Goal: Transaction & Acquisition: Purchase product/service

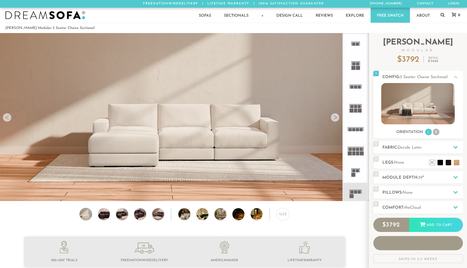
scroll to position [6214, 467]
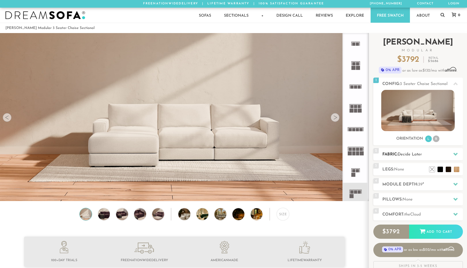
click at [418, 156] on span "Decide Later" at bounding box center [409, 154] width 24 height 4
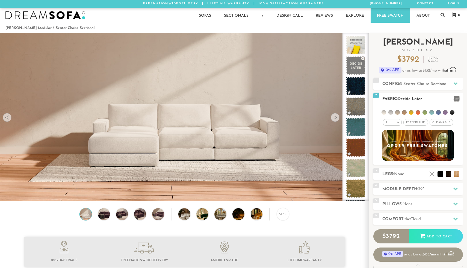
click at [384, 113] on li at bounding box center [383, 112] width 5 height 5
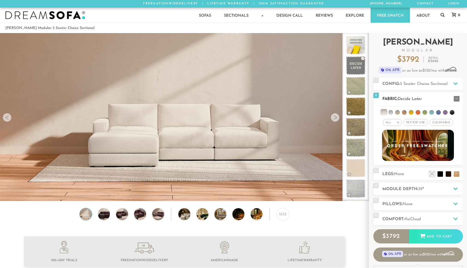
click at [436, 123] on span "Cleanable x" at bounding box center [440, 122] width 23 height 7
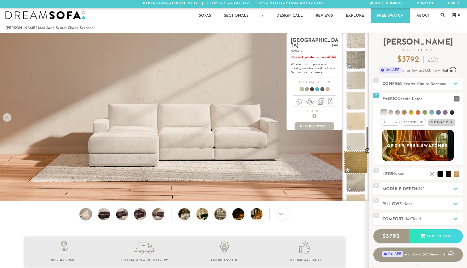
scroll to position [580, 0]
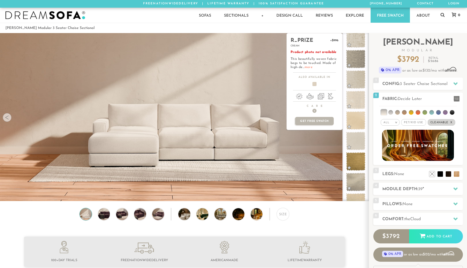
click at [310, 68] on link "more" at bounding box center [308, 66] width 8 height 3
click at [355, 100] on span at bounding box center [355, 99] width 24 height 23
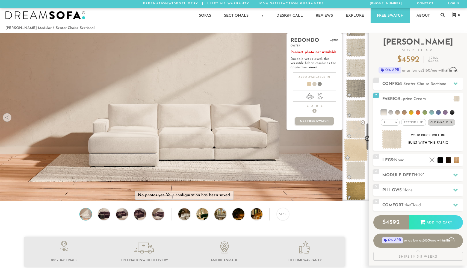
scroll to position [552, 0]
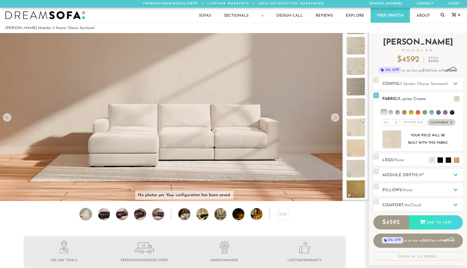
click at [391, 113] on li at bounding box center [390, 112] width 5 height 5
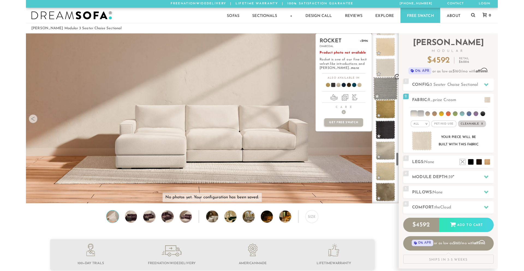
scroll to position [1433, 0]
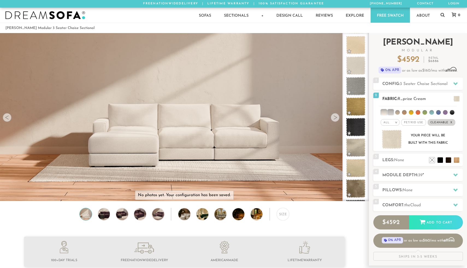
click at [432, 99] on h2 "Fabric: R_prize Cream" at bounding box center [422, 99] width 81 height 6
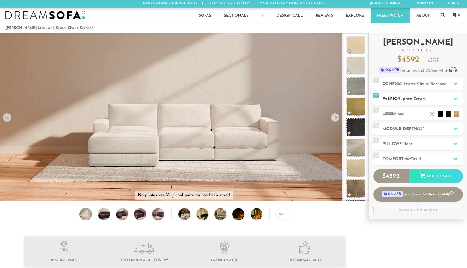
click at [432, 99] on h2 "Fabric: R_prize Cream" at bounding box center [422, 99] width 81 height 6
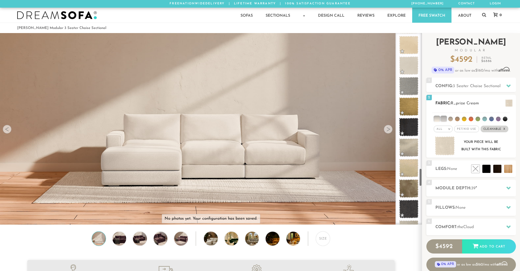
scroll to position [4, 4]
